Goal: Transaction & Acquisition: Book appointment/travel/reservation

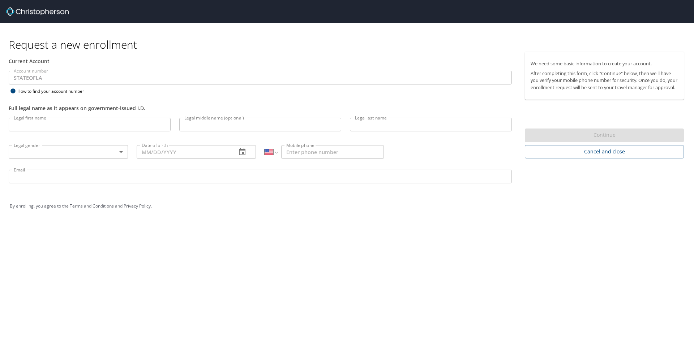
select select "US"
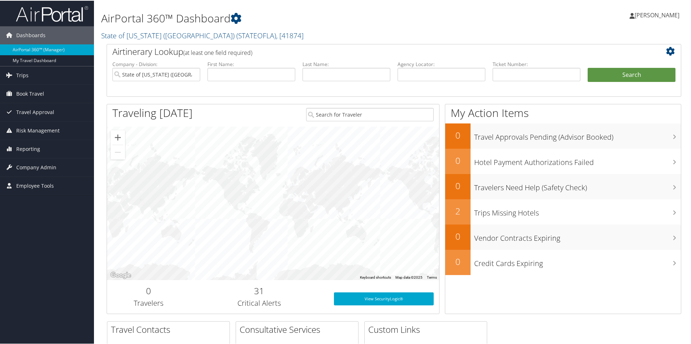
click at [650, 17] on span "[PERSON_NAME]" at bounding box center [656, 14] width 45 height 8
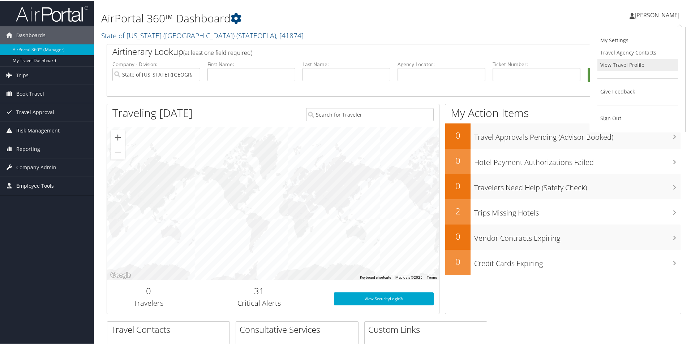
click at [635, 63] on link "View Travel Profile" at bounding box center [637, 64] width 81 height 12
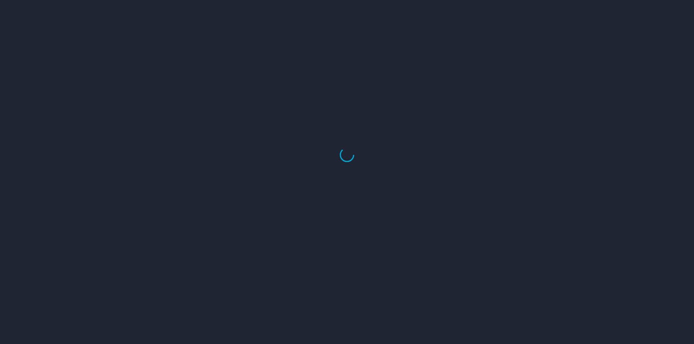
select select "US"
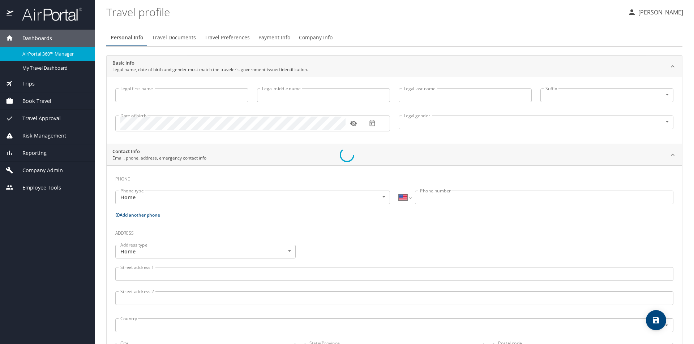
type input "[PERSON_NAME]"
type input "Mitchell"
type input "Female"
select select "US"
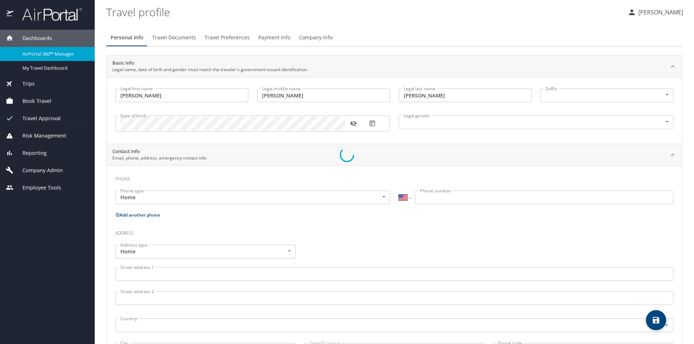
select select "US"
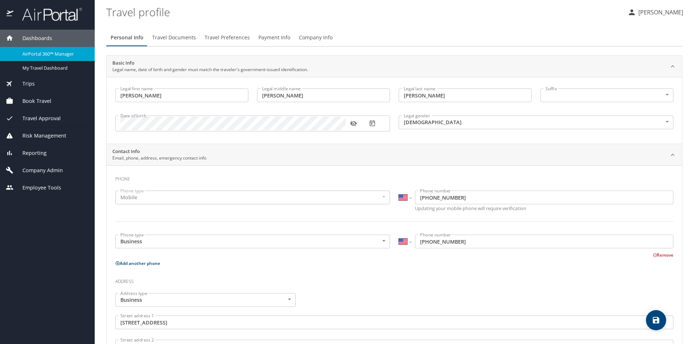
click at [42, 182] on div "Employee Tools" at bounding box center [47, 187] width 95 height 17
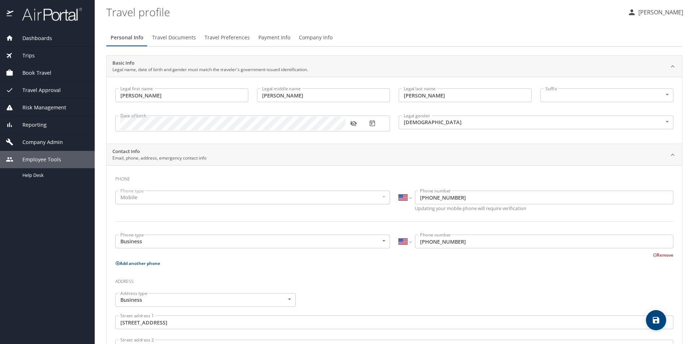
click at [33, 40] on span "Dashboards" at bounding box center [32, 38] width 39 height 8
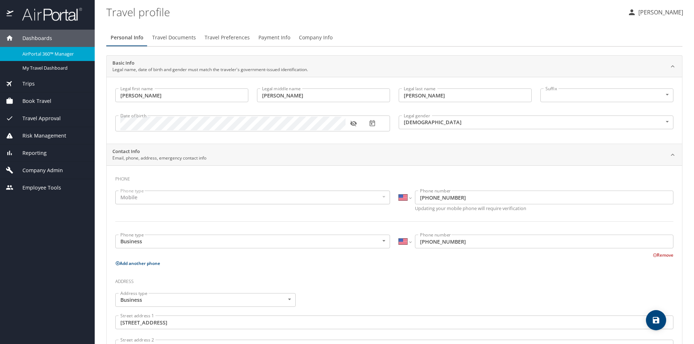
click at [33, 98] on span "Book Travel" at bounding box center [32, 101] width 38 height 8
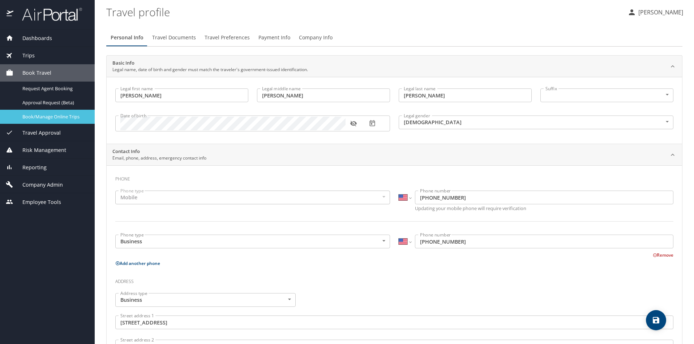
click at [43, 120] on span "Book/Manage Online Trips" at bounding box center [54, 116] width 64 height 7
